Goal: Use online tool/utility: Utilize a website feature to perform a specific function

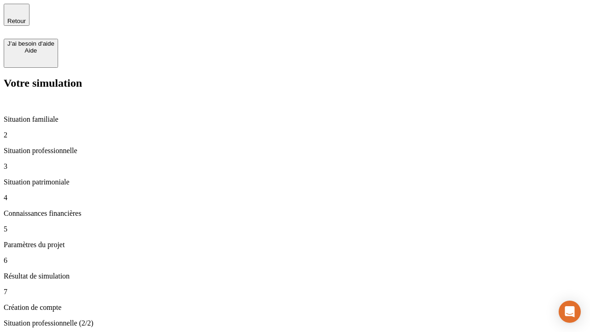
type input "30 000"
type input "40 000"
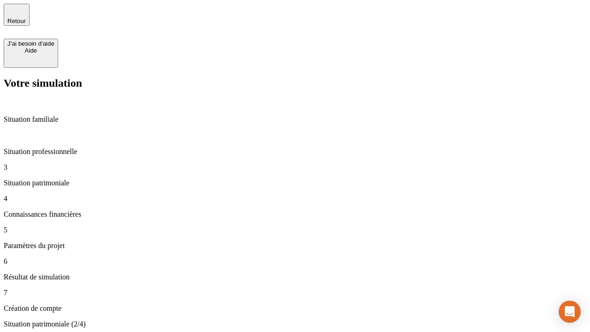
type input "1 100"
type input "20"
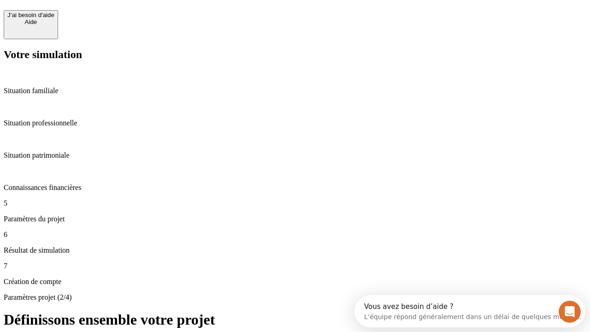
scroll to position [18, 0]
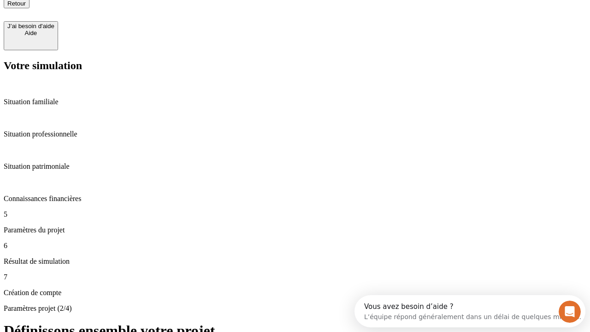
type input "40"
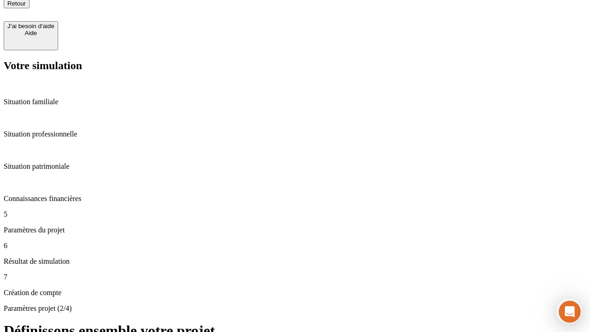
type input "50 000"
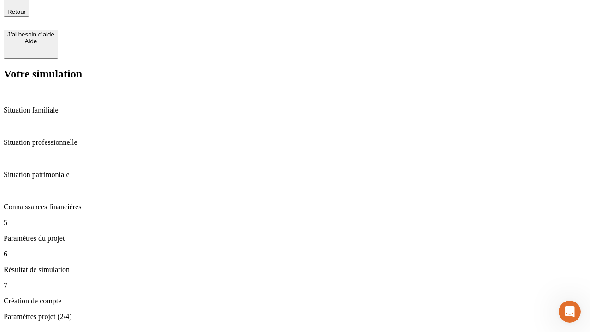
type input "640"
